Goal: Check status: Check status

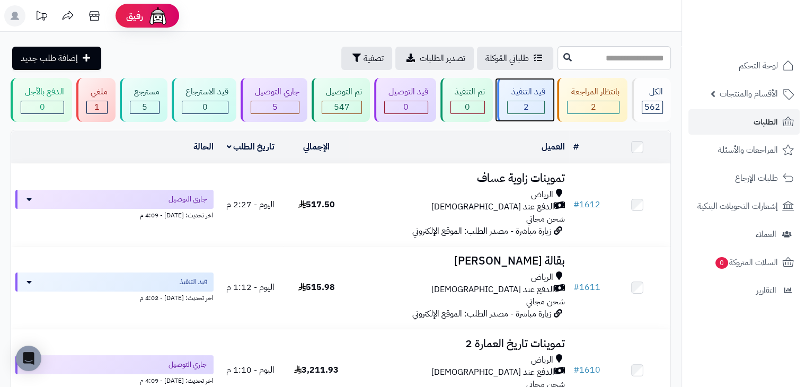
click at [539, 90] on div "قيد التنفيذ" at bounding box center [526, 92] width 38 height 12
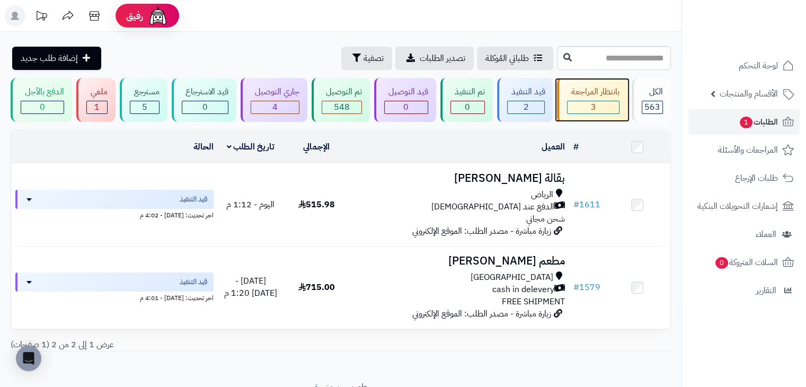
click at [585, 109] on div "3" at bounding box center [593, 107] width 51 height 12
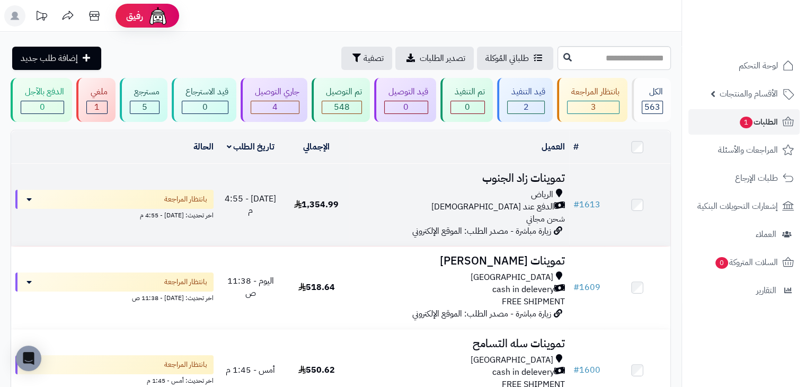
click at [337, 208] on span "1,354.99" at bounding box center [316, 204] width 45 height 13
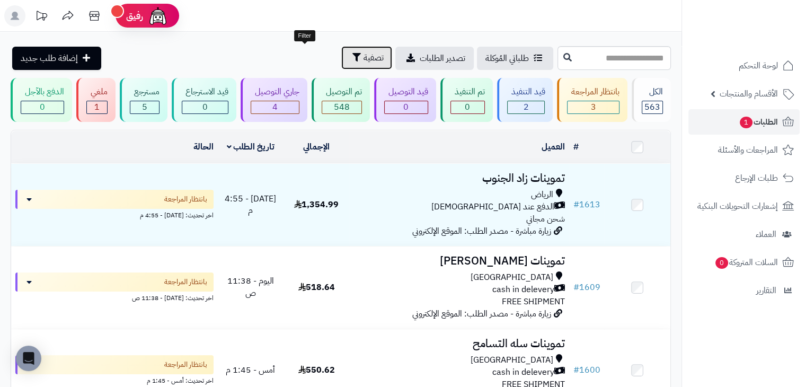
click at [364, 63] on span "تصفية" at bounding box center [374, 57] width 20 height 13
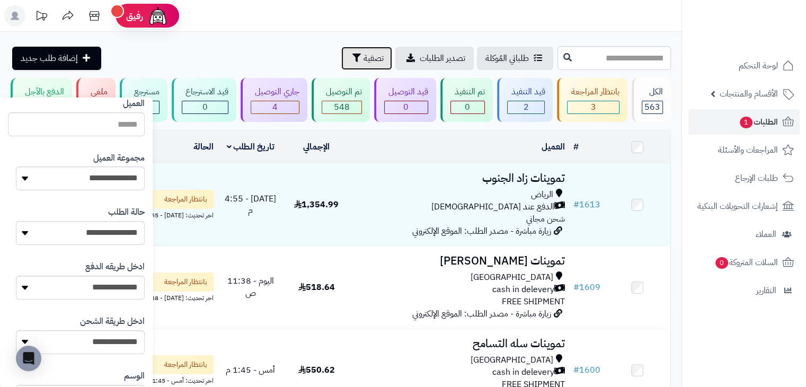
scroll to position [265, 0]
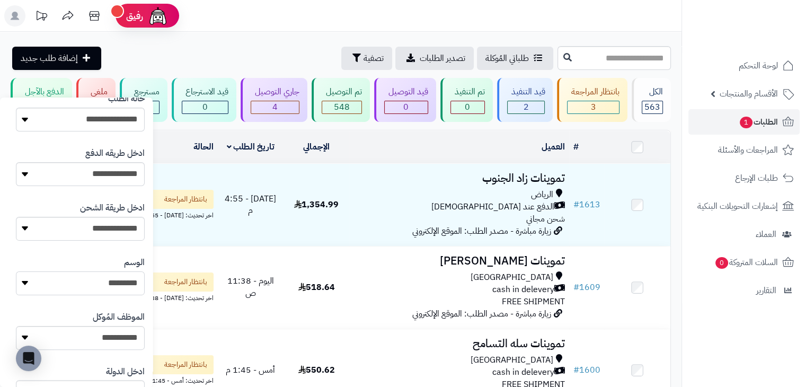
click at [116, 282] on select "**********" at bounding box center [80, 283] width 129 height 24
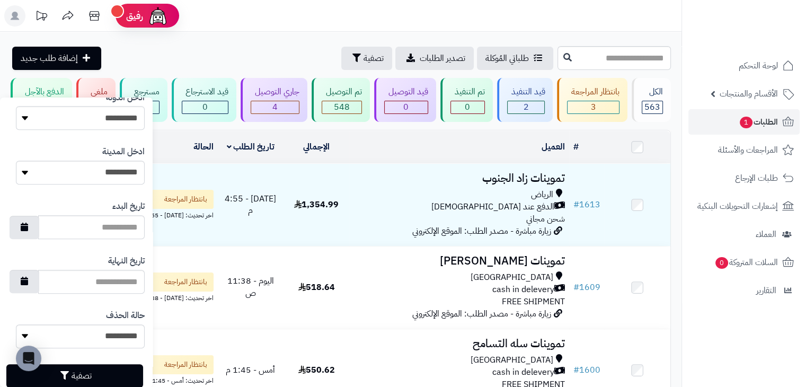
scroll to position [565, 0]
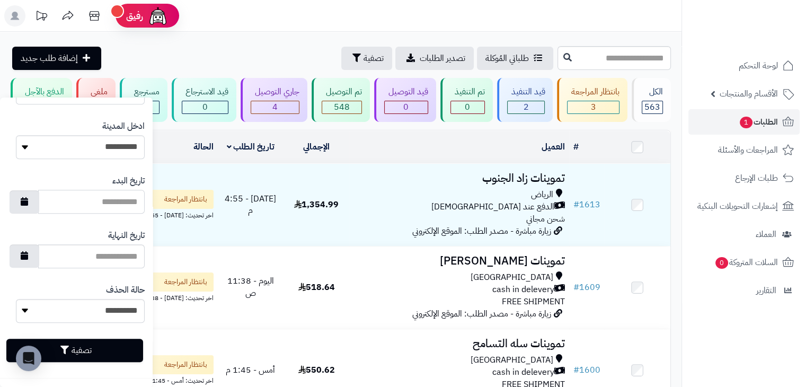
drag, startPoint x: 99, startPoint y: 203, endPoint x: 93, endPoint y: 204, distance: 5.3
click at [99, 203] on input "تاريخ البدء" at bounding box center [91, 202] width 107 height 24
click at [37, 200] on button "button" at bounding box center [25, 201] width 30 height 23
type input "**********"
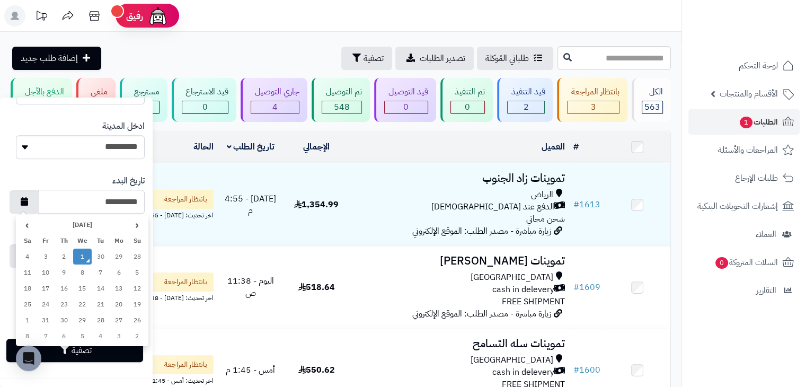
click at [78, 253] on td "1" at bounding box center [82, 257] width 19 height 16
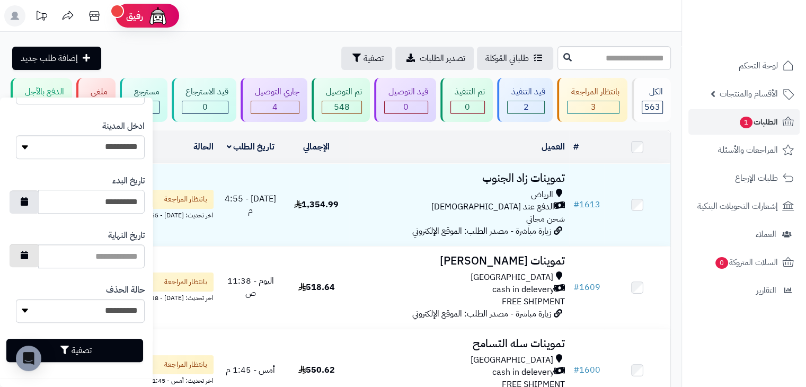
click at [28, 257] on icon "button" at bounding box center [24, 255] width 7 height 8
type input "**********"
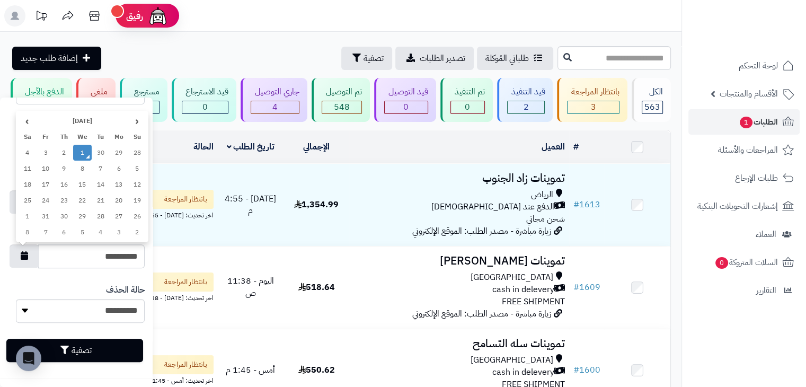
click at [84, 149] on td "1" at bounding box center [82, 153] width 19 height 16
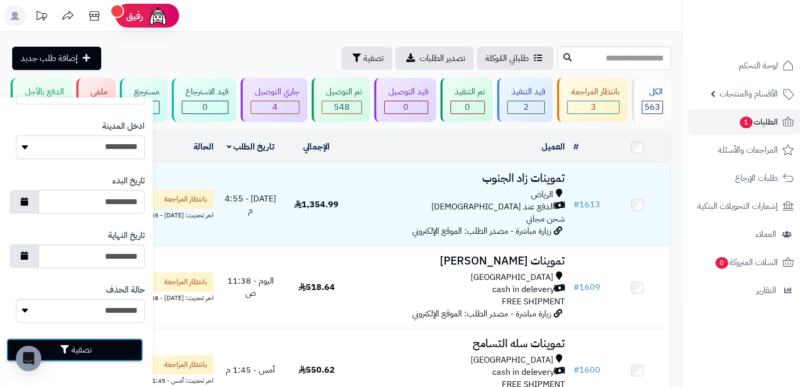
click at [119, 355] on button "تصفية" at bounding box center [74, 349] width 137 height 23
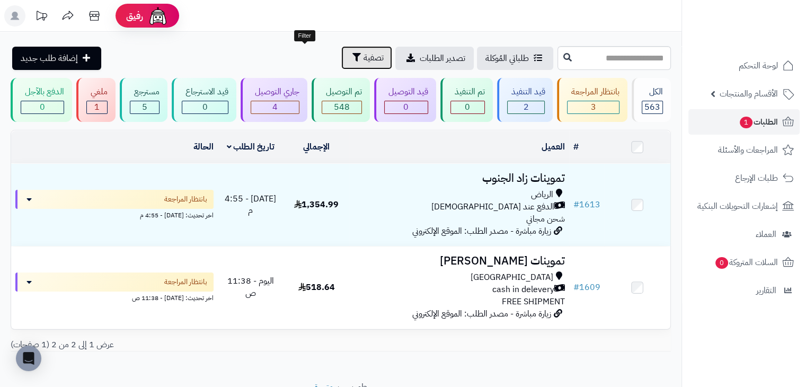
click at [364, 62] on span "تصفية" at bounding box center [374, 57] width 20 height 13
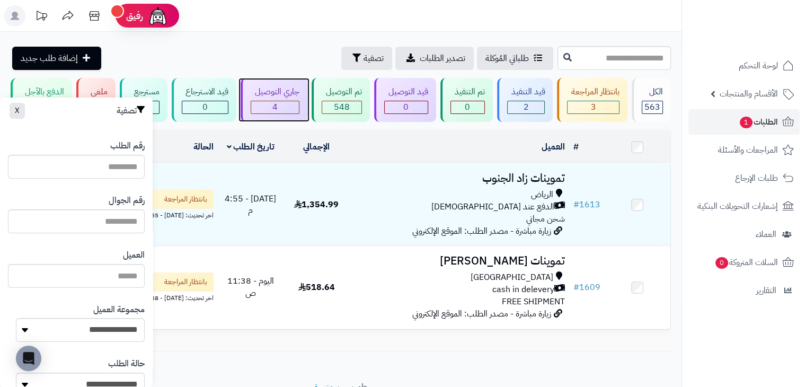
click at [278, 90] on div "جاري التوصيل" at bounding box center [275, 92] width 49 height 12
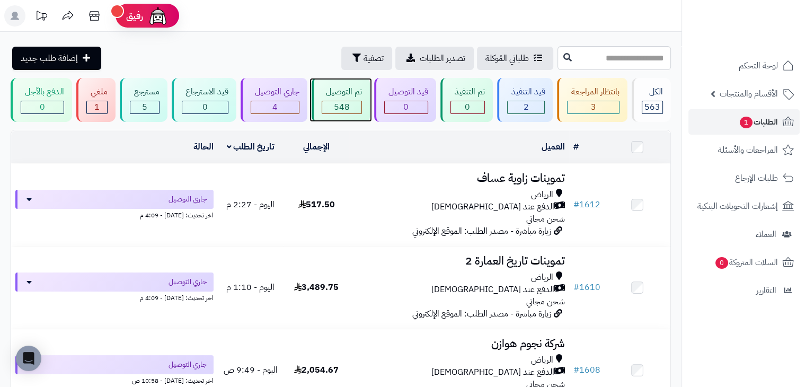
click at [343, 90] on div "تم التوصيل" at bounding box center [342, 92] width 40 height 12
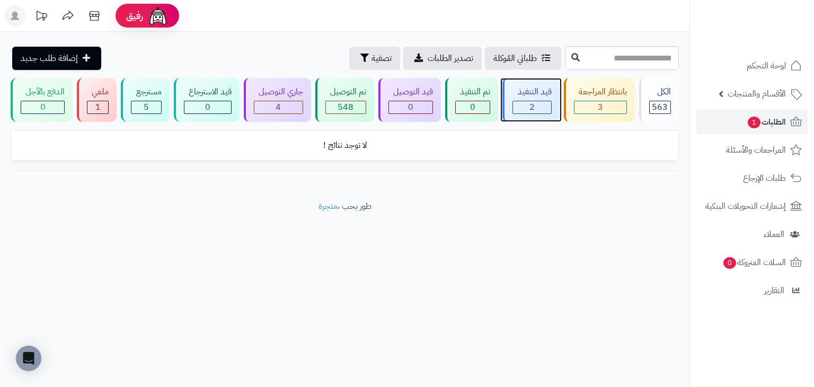
click at [526, 98] on div "قيد التنفيذ" at bounding box center [532, 92] width 39 height 12
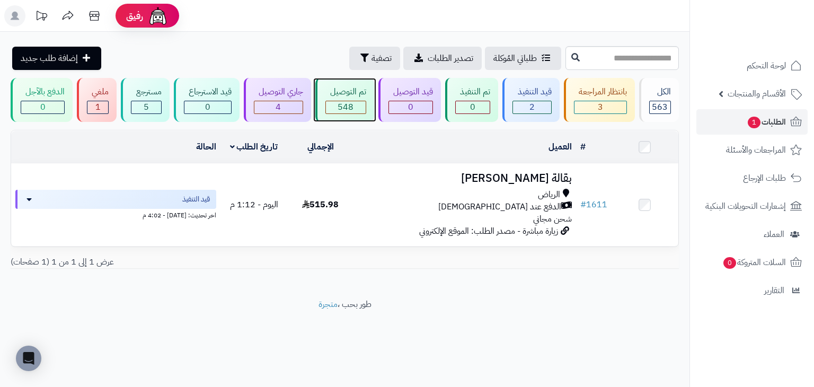
click at [359, 84] on div "تم التوصيل 548" at bounding box center [344, 100] width 59 height 44
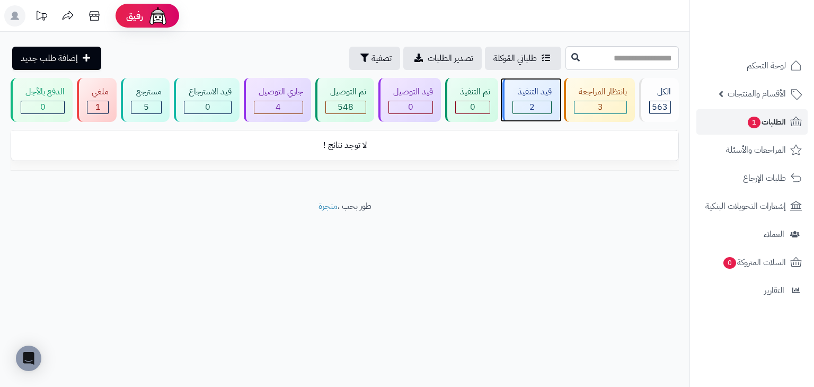
click at [546, 86] on div "قيد التنفيذ" at bounding box center [532, 92] width 39 height 12
